Goal: Task Accomplishment & Management: Manage account settings

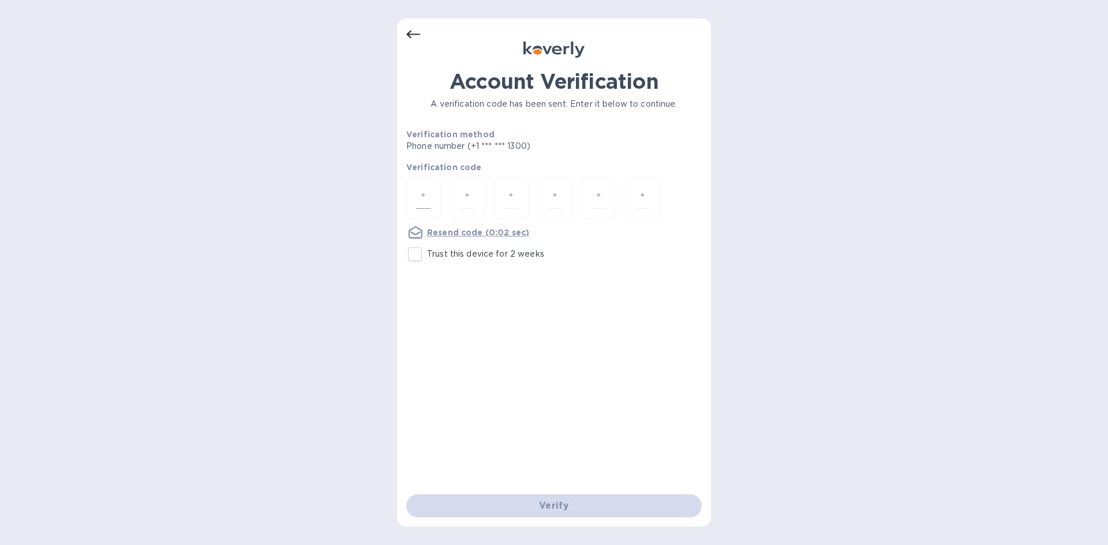
click at [420, 204] on input "number" at bounding box center [423, 198] width 15 height 21
type input "9"
type input "2"
type input "3"
type input "4"
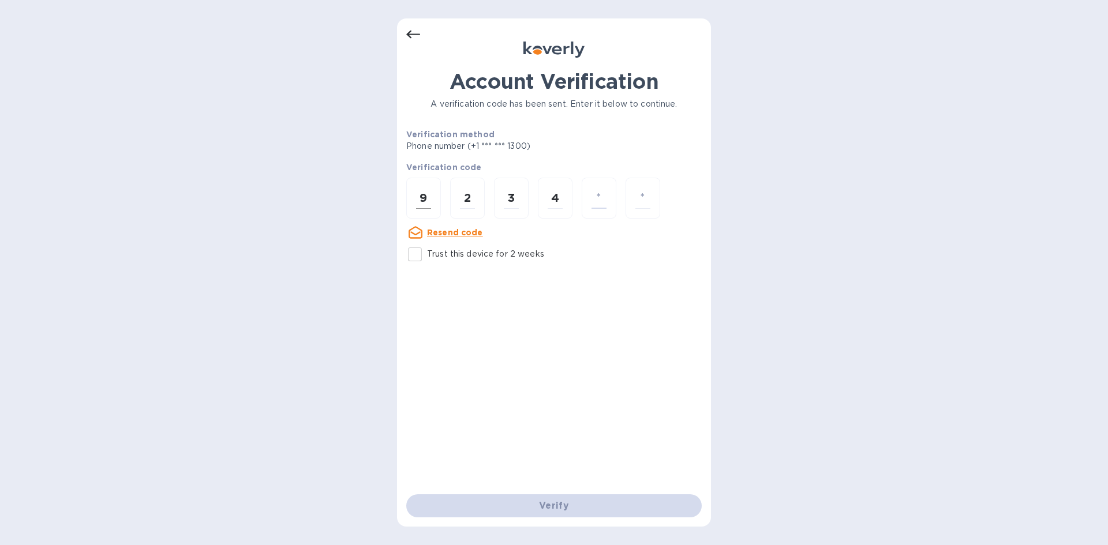
type input "7"
type input "9"
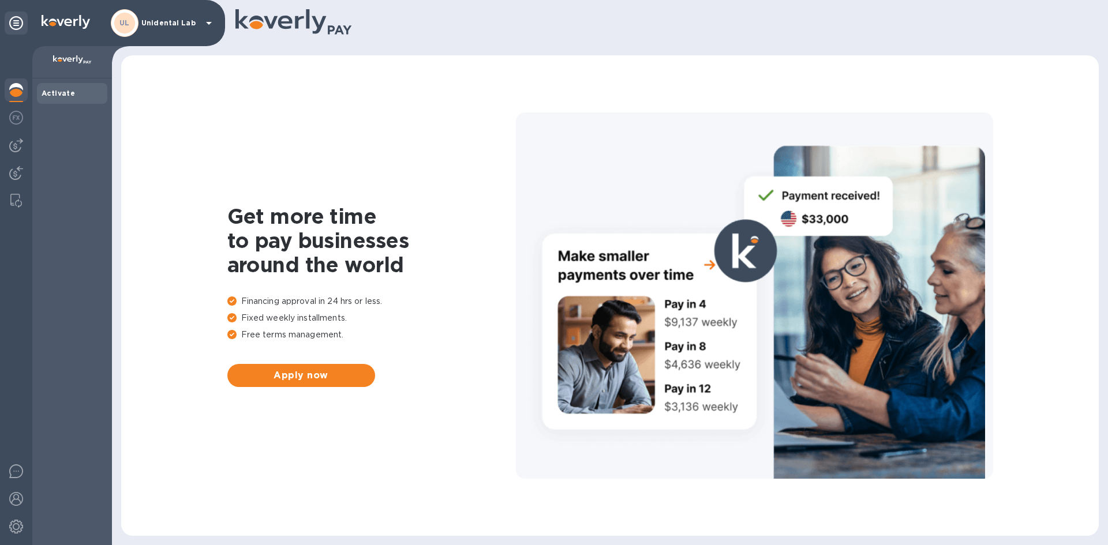
click at [14, 95] on img at bounding box center [16, 90] width 14 height 14
click at [16, 118] on img at bounding box center [16, 118] width 14 height 14
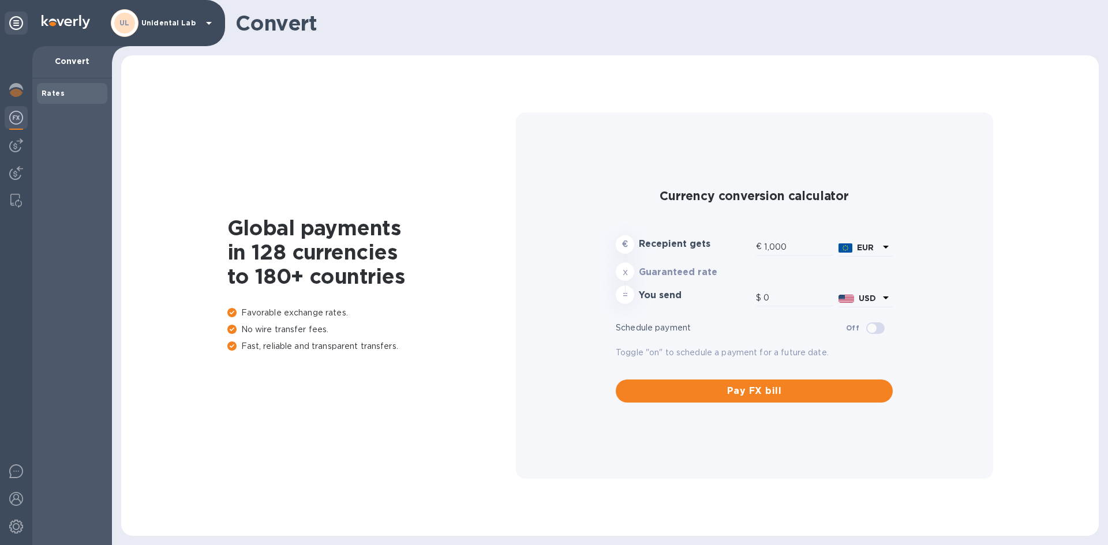
type input "1,169.13"
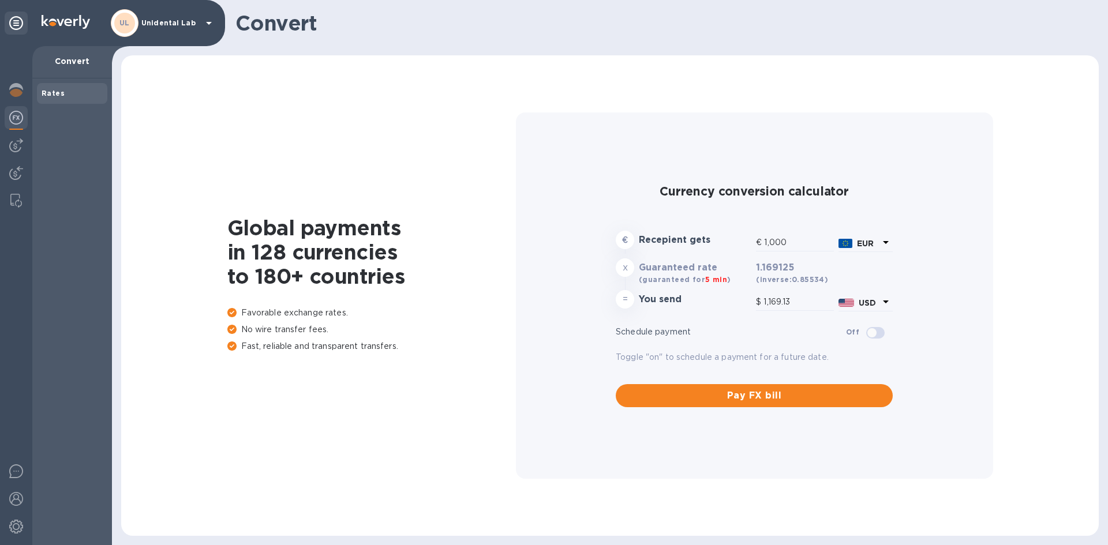
click at [181, 24] on p "Unidental Lab" at bounding box center [170, 23] width 58 height 8
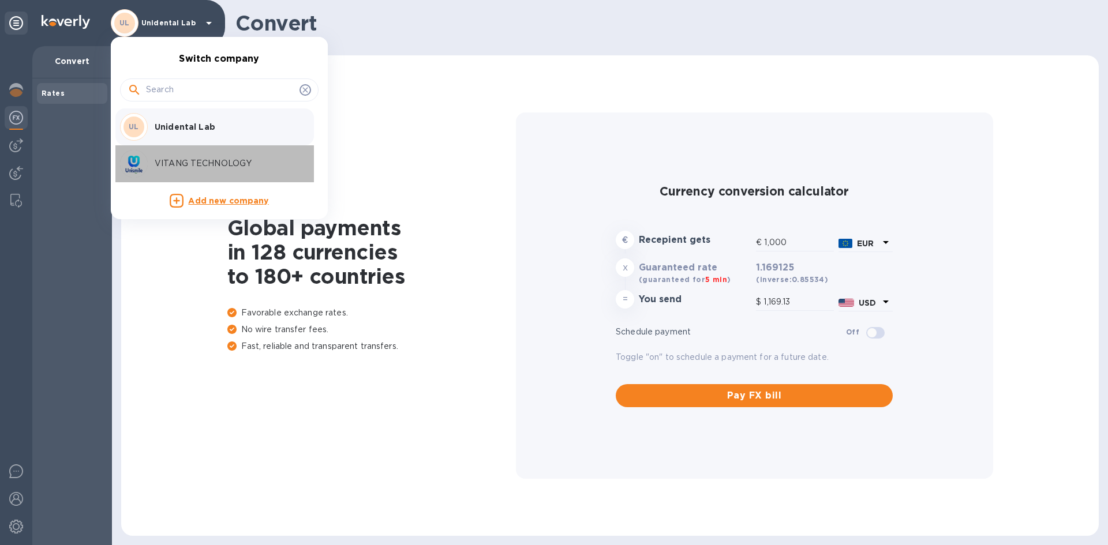
click at [193, 164] on p "VITANG TECHNOLOGY" at bounding box center [227, 164] width 145 height 12
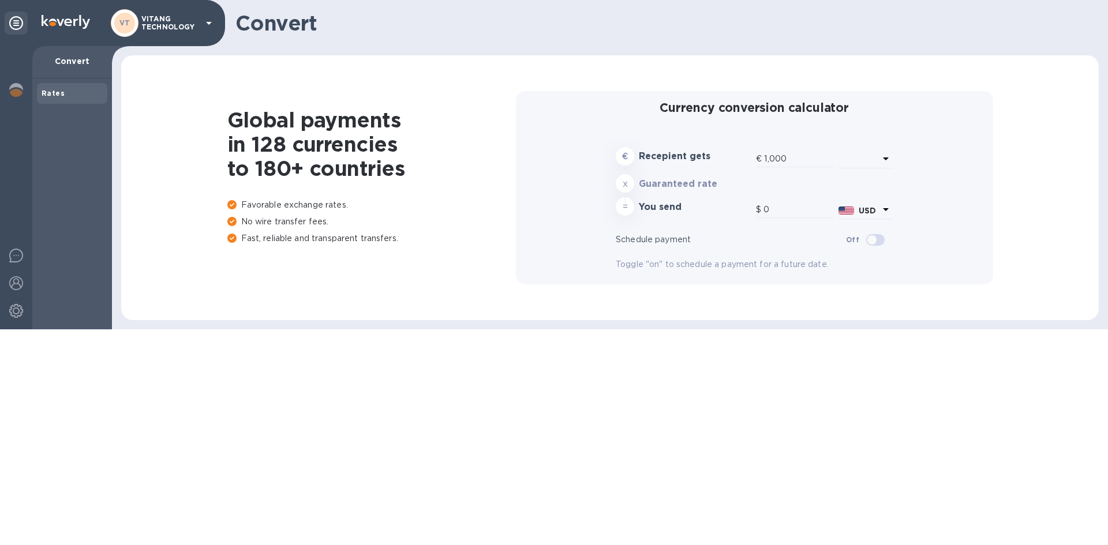
type input "1,169.13"
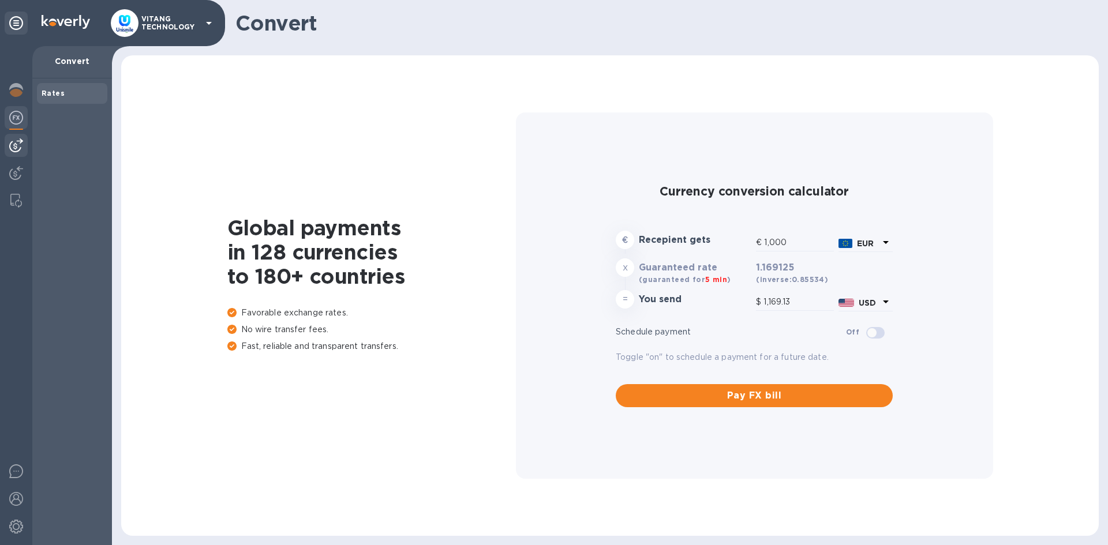
click at [19, 141] on img at bounding box center [16, 146] width 14 height 14
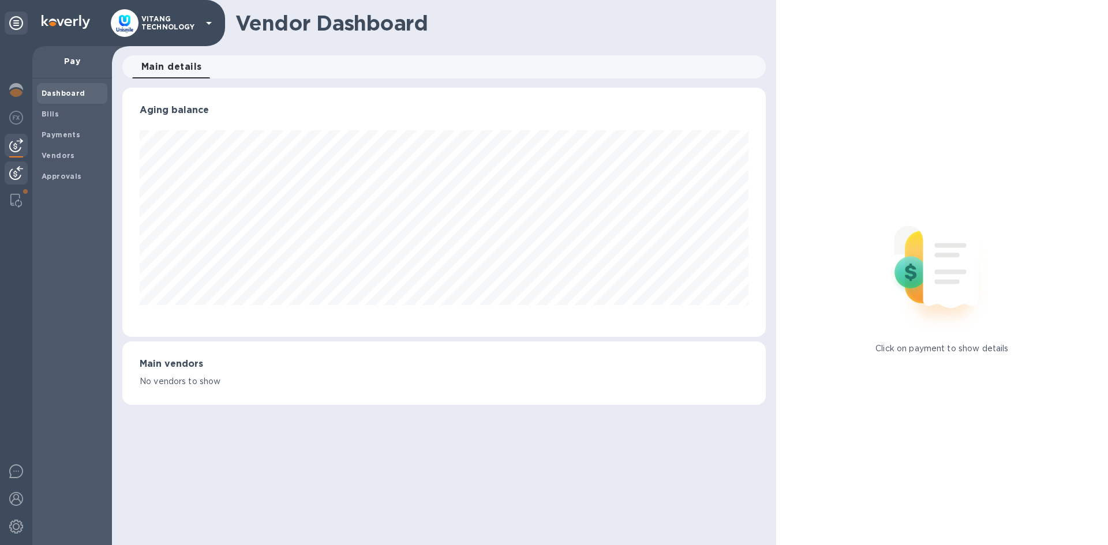
scroll to position [249, 643]
click at [8, 173] on div at bounding box center [16, 174] width 23 height 25
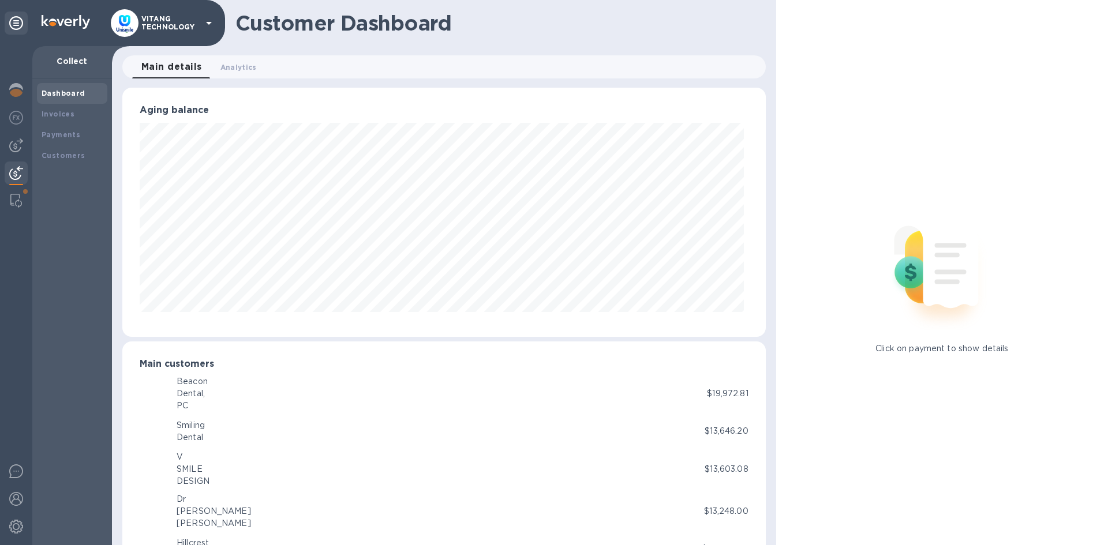
scroll to position [576921, 576531]
click at [60, 132] on b "Payments" at bounding box center [61, 134] width 39 height 9
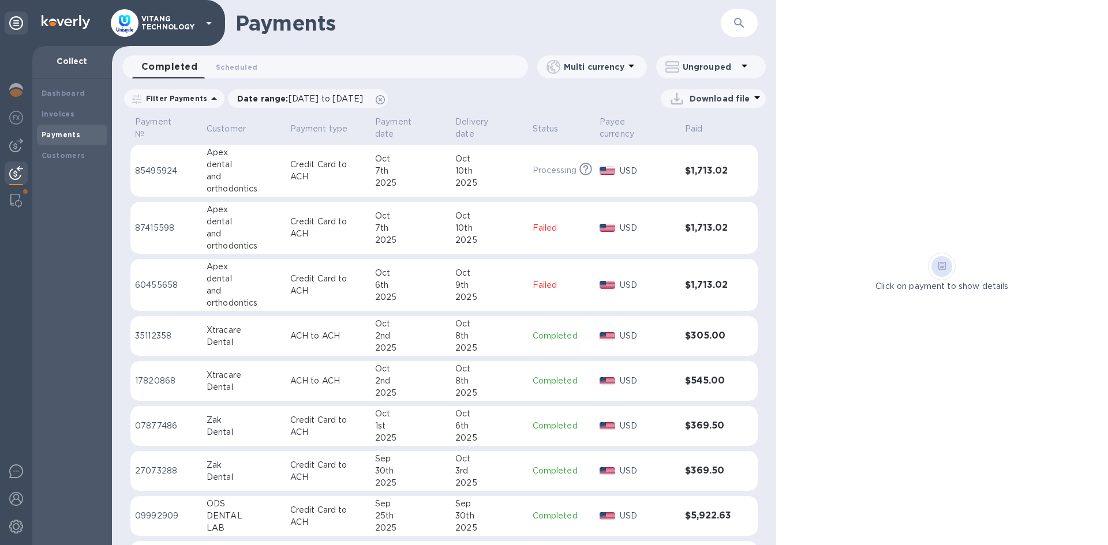
click at [296, 68] on div "Completed 0 Scheduled 0" at bounding box center [330, 66] width 396 height 23
click at [745, 23] on button "button" at bounding box center [740, 23] width 28 height 28
click at [736, 23] on icon "button" at bounding box center [739, 23] width 14 height 14
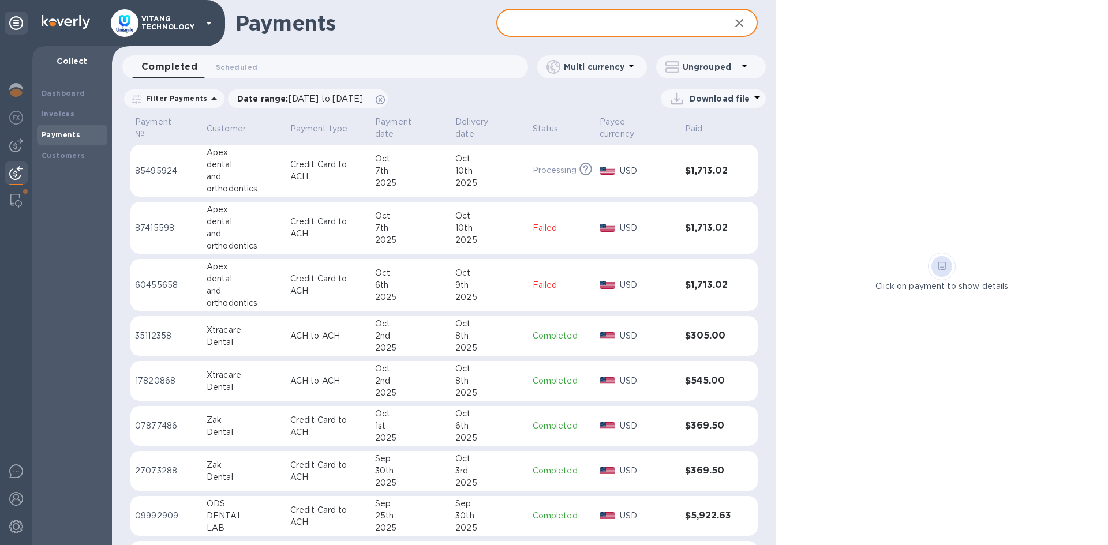
click at [664, 28] on input "text" at bounding box center [608, 23] width 224 height 28
